Goal: Task Accomplishment & Management: Complete application form

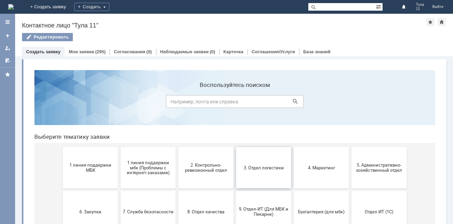
click at [278, 174] on button "3. Отдел логистики" at bounding box center [263, 167] width 55 height 41
drag, startPoint x: 267, startPoint y: 170, endPoint x: 289, endPoint y: 234, distance: 68.0
click at [267, 170] on span "3. Отдел логистики" at bounding box center [263, 167] width 51 height 5
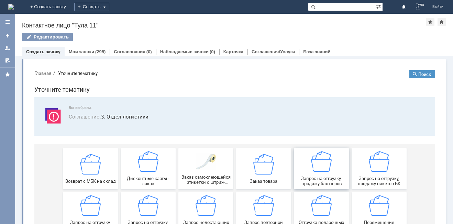
click at [313, 175] on div "Запрос на отгрузку, продажу блоттеров" at bounding box center [321, 168] width 51 height 35
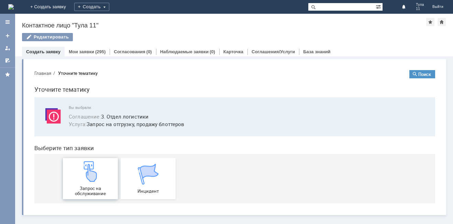
click at [103, 183] on div "Запрос на обслуживание" at bounding box center [90, 178] width 51 height 35
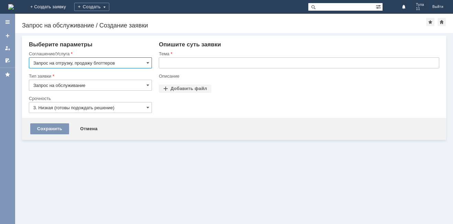
click at [204, 65] on input "text" at bounding box center [299, 62] width 280 height 11
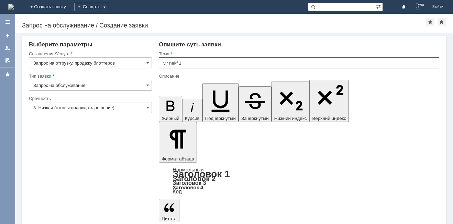
type input "v,r nekf 10"
drag, startPoint x: 204, startPoint y: 65, endPoint x: 134, endPoint y: 74, distance: 69.9
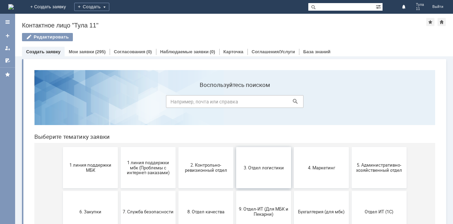
click at [265, 166] on span "3. Отдел логистики" at bounding box center [263, 167] width 51 height 5
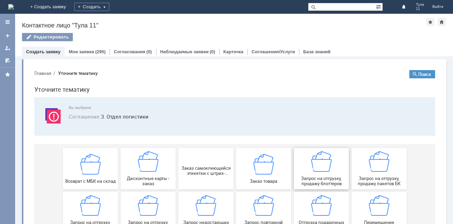
click at [332, 178] on span "Запрос на отгрузку, продажу блоттеров" at bounding box center [321, 181] width 51 height 10
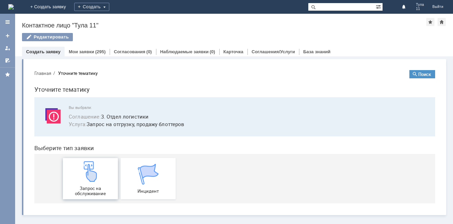
click at [96, 183] on div "Запрос на обслуживание" at bounding box center [90, 178] width 51 height 35
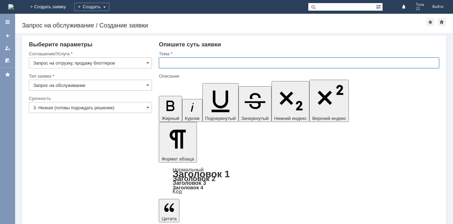
click at [179, 64] on input "text" at bounding box center [299, 62] width 280 height 11
click at [77, 108] on input "3. Низкая (готовы подождать решение)" at bounding box center [90, 107] width 123 height 11
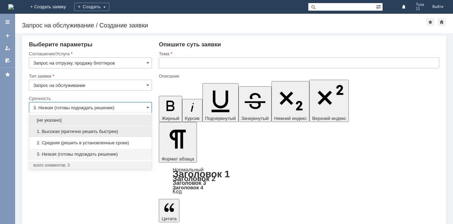
click at [58, 127] on div "1. Высокая (критично решить быстрее)" at bounding box center [90, 131] width 122 height 11
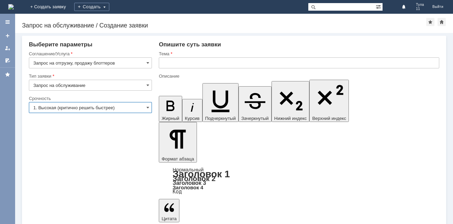
type input "1. Высокая (критично решить быстрее)"
